Goal: Transaction & Acquisition: Purchase product/service

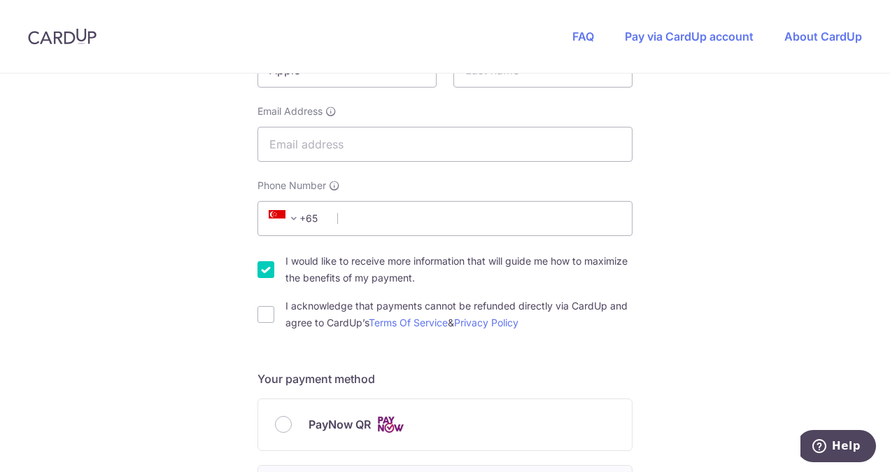
scroll to position [280, 0]
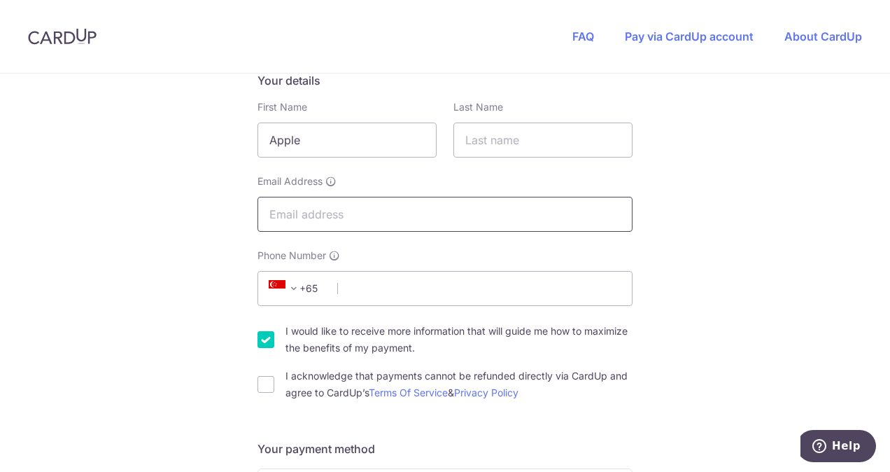
click at [391, 211] on input "Email Address" at bounding box center [445, 214] width 375 height 35
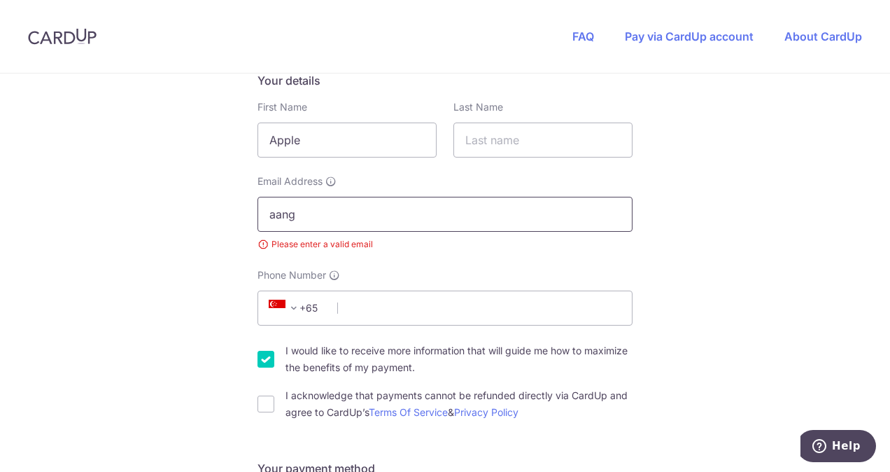
type input "[EMAIL_ADDRESS][DOMAIN_NAME]"
type input "-"
type input "83211606"
type input "069932"
type input "[STREET_ADDRESS]"
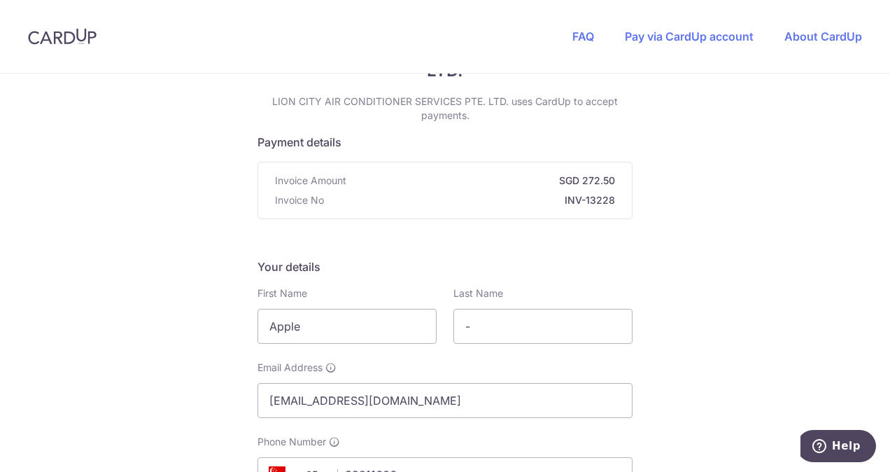
scroll to position [304, 0]
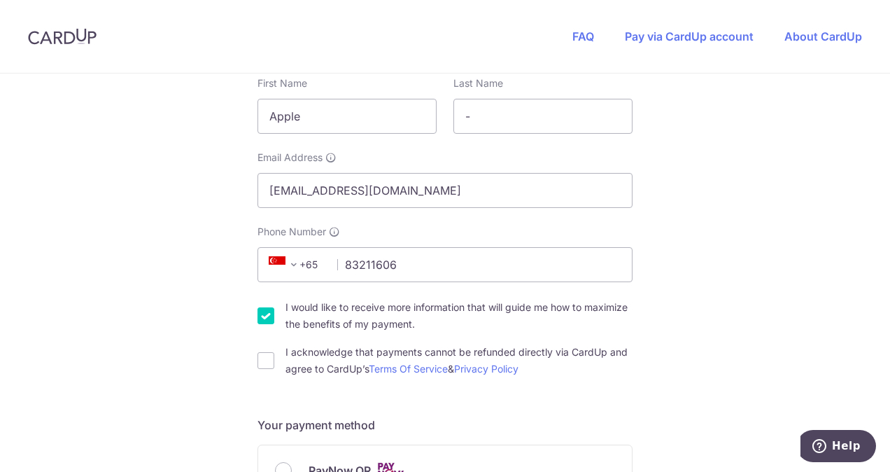
click at [258, 318] on input "I would like to receive more information that will guide me how to maximize the…" at bounding box center [266, 315] width 17 height 17
checkbox input "false"
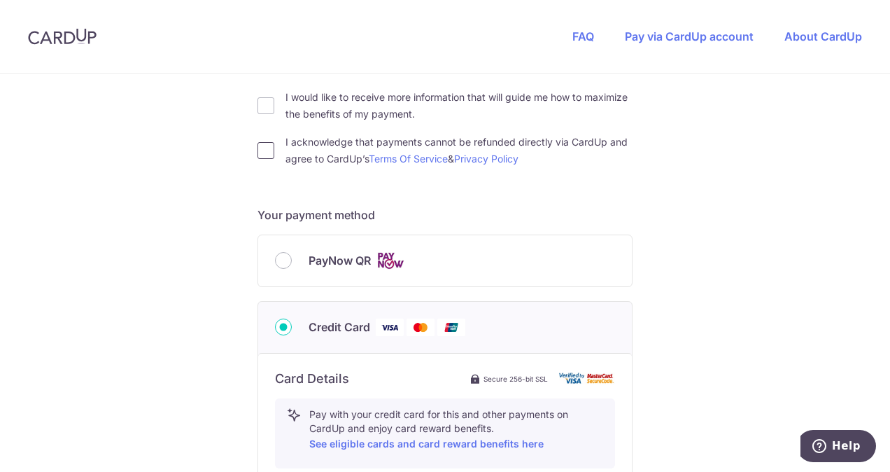
click at [259, 148] on input "I acknowledge that payments cannot be refunded directly via CardUp and agree to…" at bounding box center [266, 150] width 17 height 17
checkbox input "true"
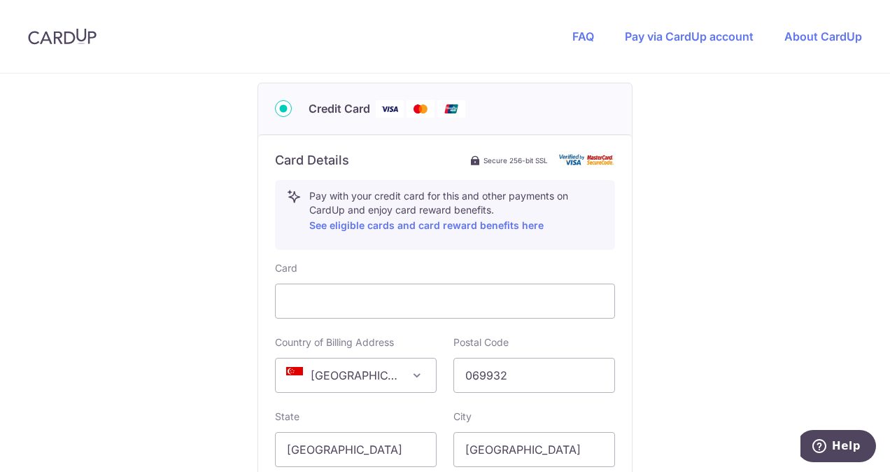
scroll to position [794, 0]
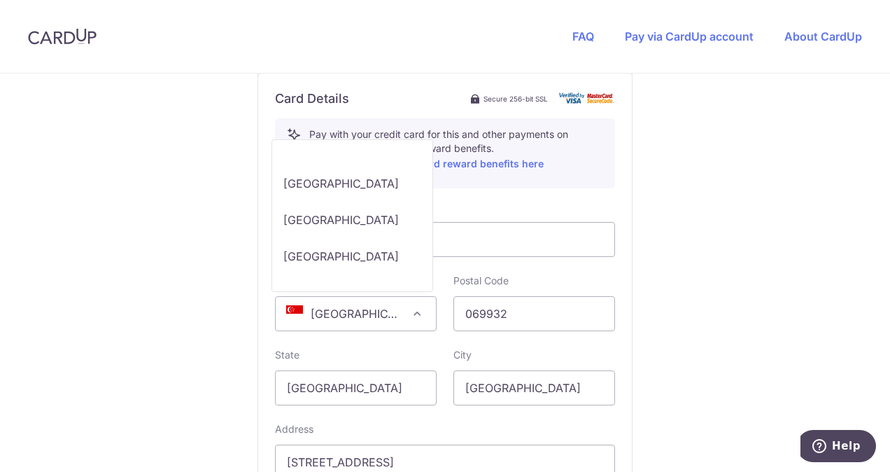
click at [398, 307] on span "[GEOGRAPHIC_DATA]" at bounding box center [356, 314] width 160 height 34
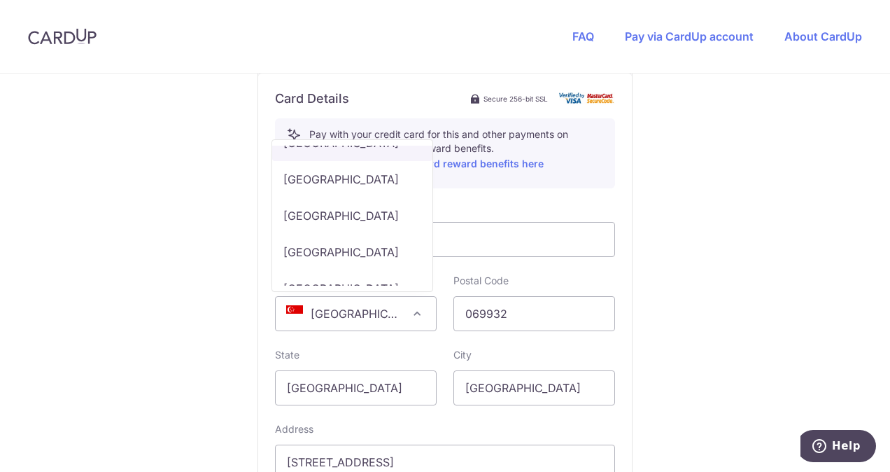
scroll to position [8798, 0]
select select "US"
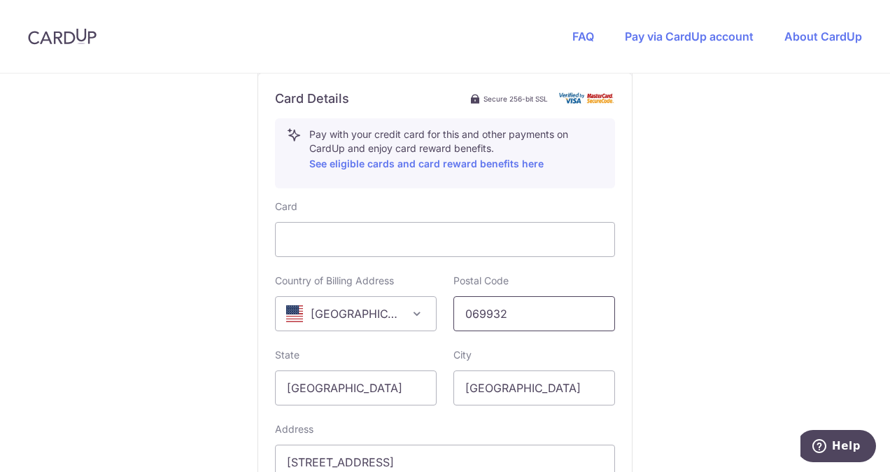
click at [557, 314] on input "069932" at bounding box center [535, 313] width 162 height 35
drag, startPoint x: 554, startPoint y: 313, endPoint x: 0, endPoint y: 277, distance: 555.6
type input "94065"
click at [395, 385] on input "[GEOGRAPHIC_DATA]" at bounding box center [356, 387] width 162 height 35
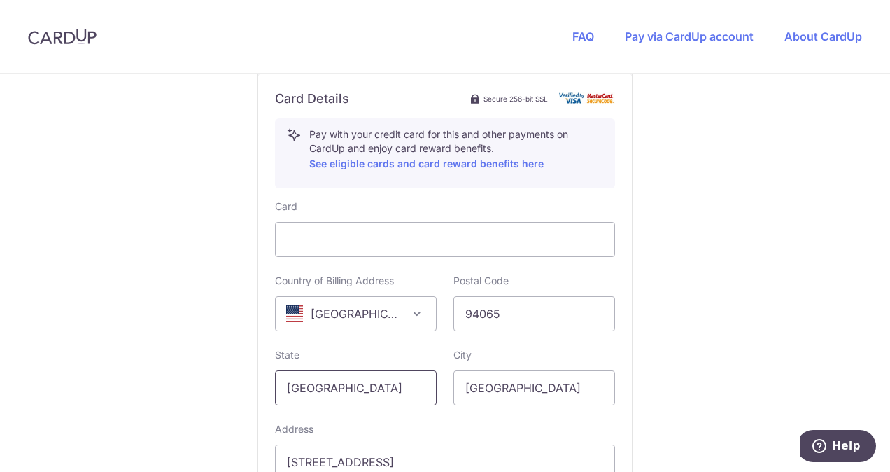
drag, startPoint x: 403, startPoint y: 378, endPoint x: 0, endPoint y: 355, distance: 403.2
click at [0, 355] on html "FAQ Pay via CardUp account About CardUp You are paying LION CITY AIR CONDITIONE…" at bounding box center [445, 236] width 890 height 472
type input "California"
click at [575, 392] on input "[GEOGRAPHIC_DATA]" at bounding box center [535, 387] width 162 height 35
drag, startPoint x: 577, startPoint y: 385, endPoint x: 0, endPoint y: 307, distance: 582.2
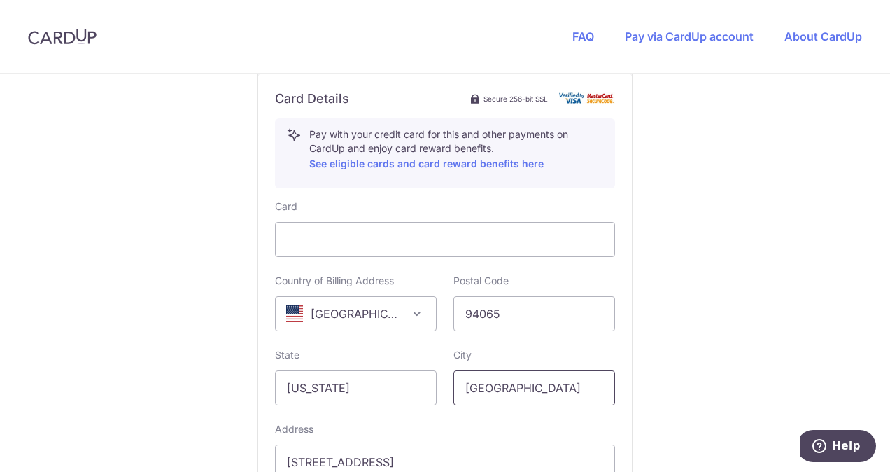
click at [0, 337] on html "FAQ Pay via CardUp account About CardUp You are paying LION CITY AIR CONDITIONE…" at bounding box center [445, 236] width 890 height 472
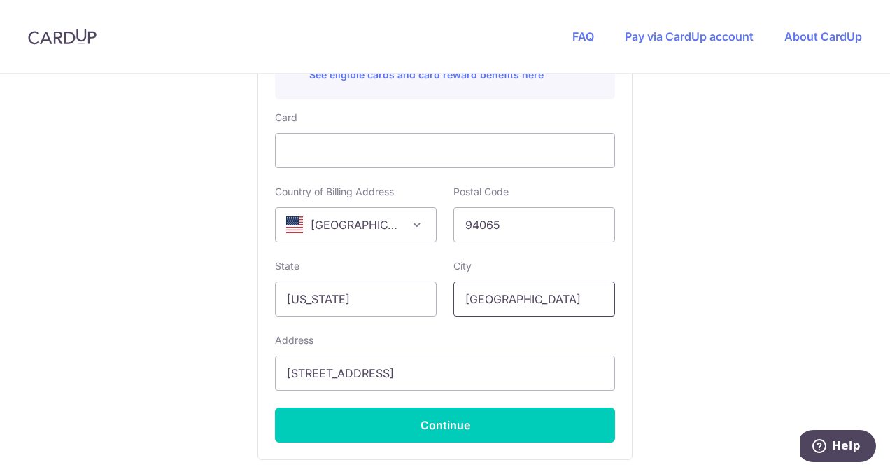
scroll to position [934, 0]
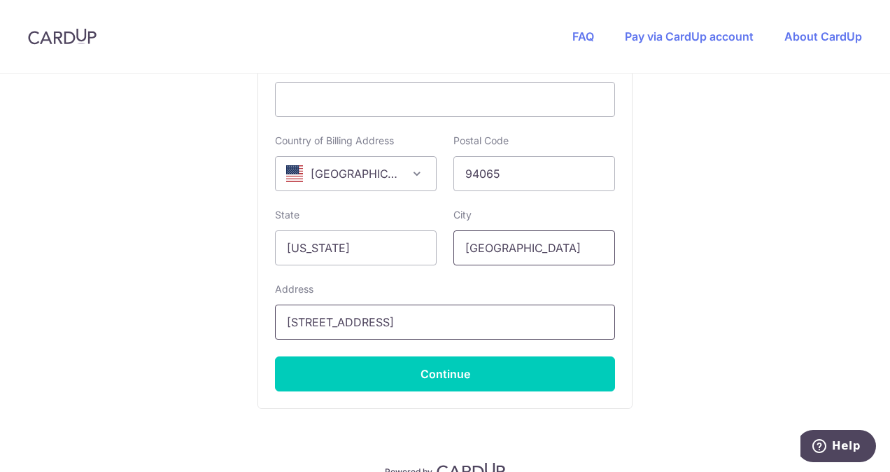
type input "Redwood City"
drag, startPoint x: 333, startPoint y: 310, endPoint x: 0, endPoint y: 204, distance: 348.9
click at [0, 256] on html "FAQ Pay via CardUp account About CardUp You are paying LION CITY AIR CONDITIONE…" at bounding box center [445, 236] width 890 height 472
type input "100 Redwood Shores Pkwy"
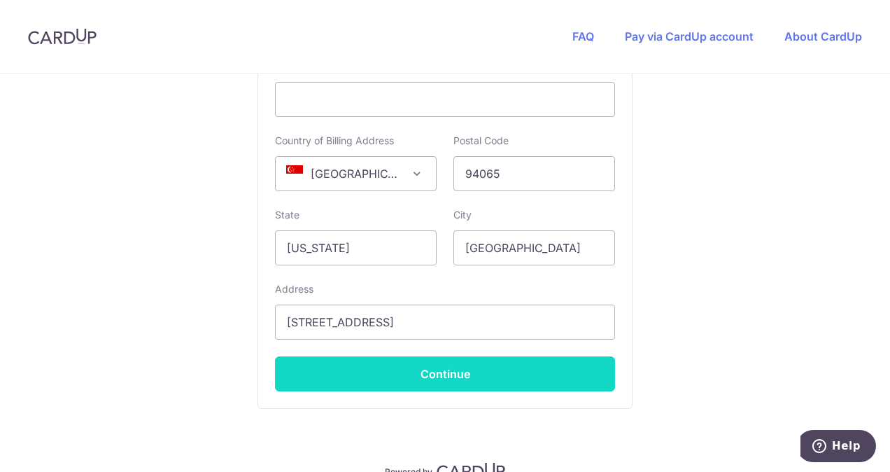
click at [476, 365] on button "Continue" at bounding box center [445, 373] width 340 height 35
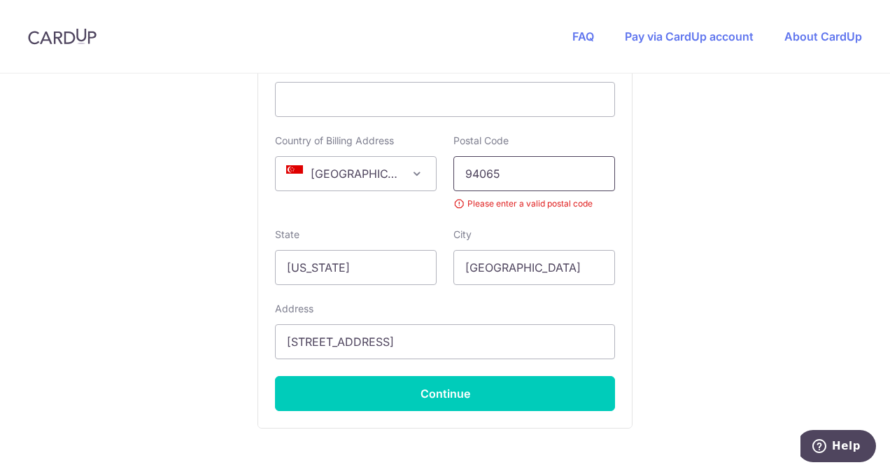
click at [535, 168] on input "94065" at bounding box center [535, 173] width 162 height 35
click at [396, 173] on span "[GEOGRAPHIC_DATA]" at bounding box center [356, 174] width 160 height 34
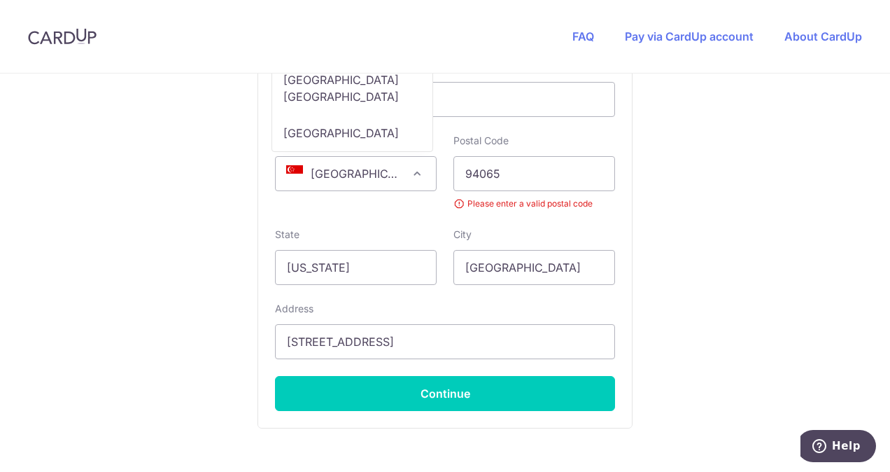
select select "US"
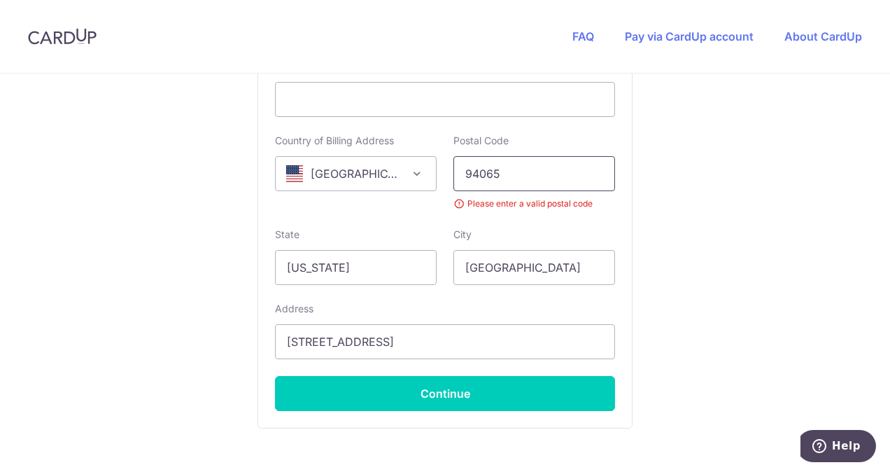
click at [517, 172] on input "94065" at bounding box center [535, 173] width 162 height 35
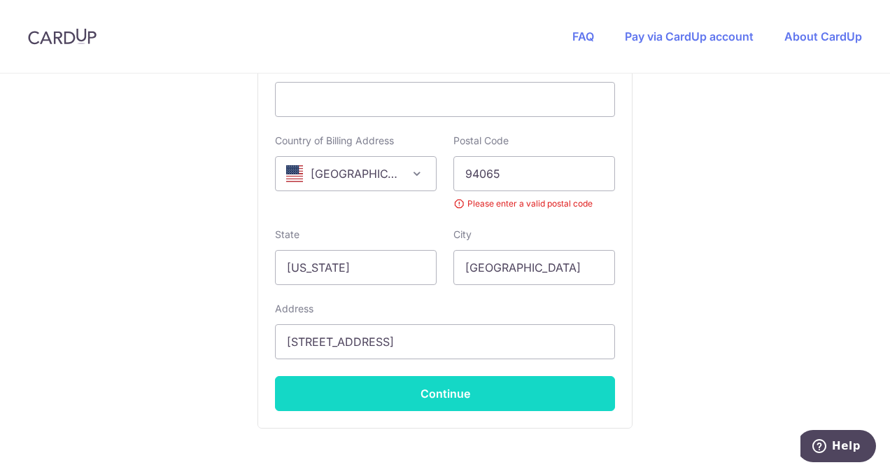
click at [423, 396] on button "Continue" at bounding box center [445, 393] width 340 height 35
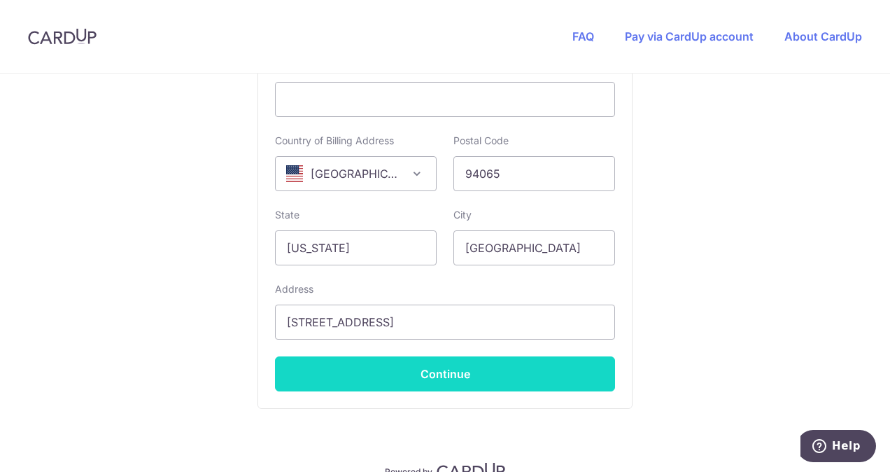
type input "**** 0465"
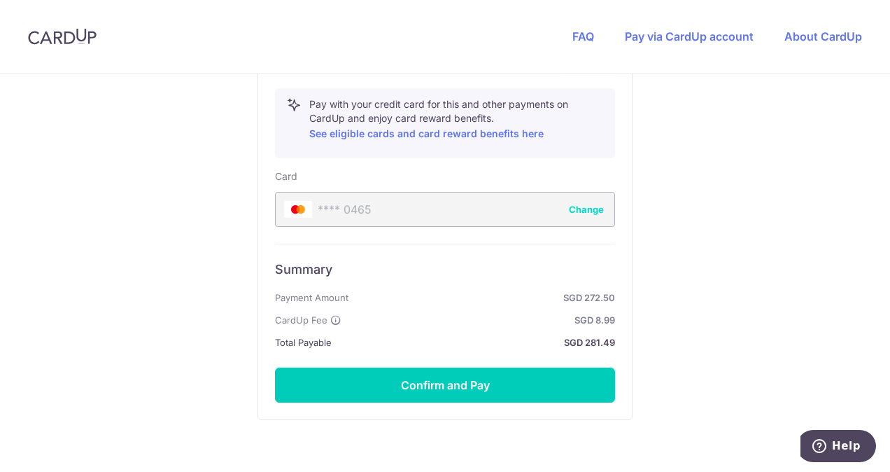
scroll to position [904, 0]
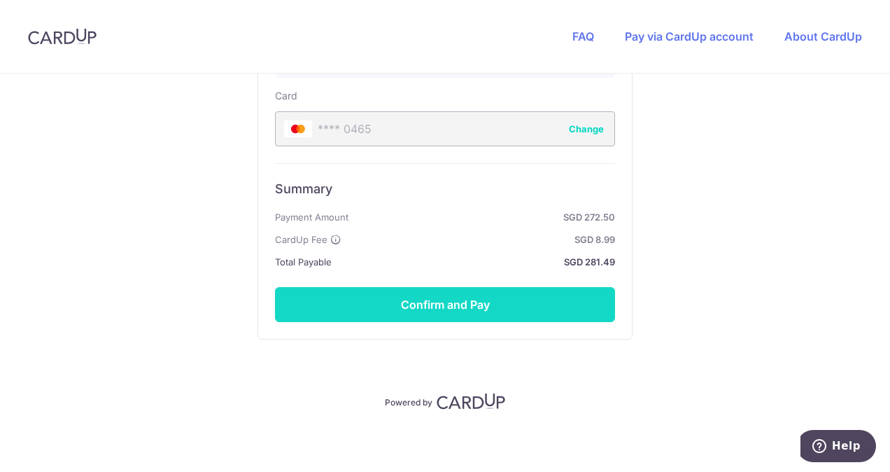
click at [403, 300] on button "Confirm and Pay" at bounding box center [445, 304] width 340 height 35
